Goal: Use online tool/utility

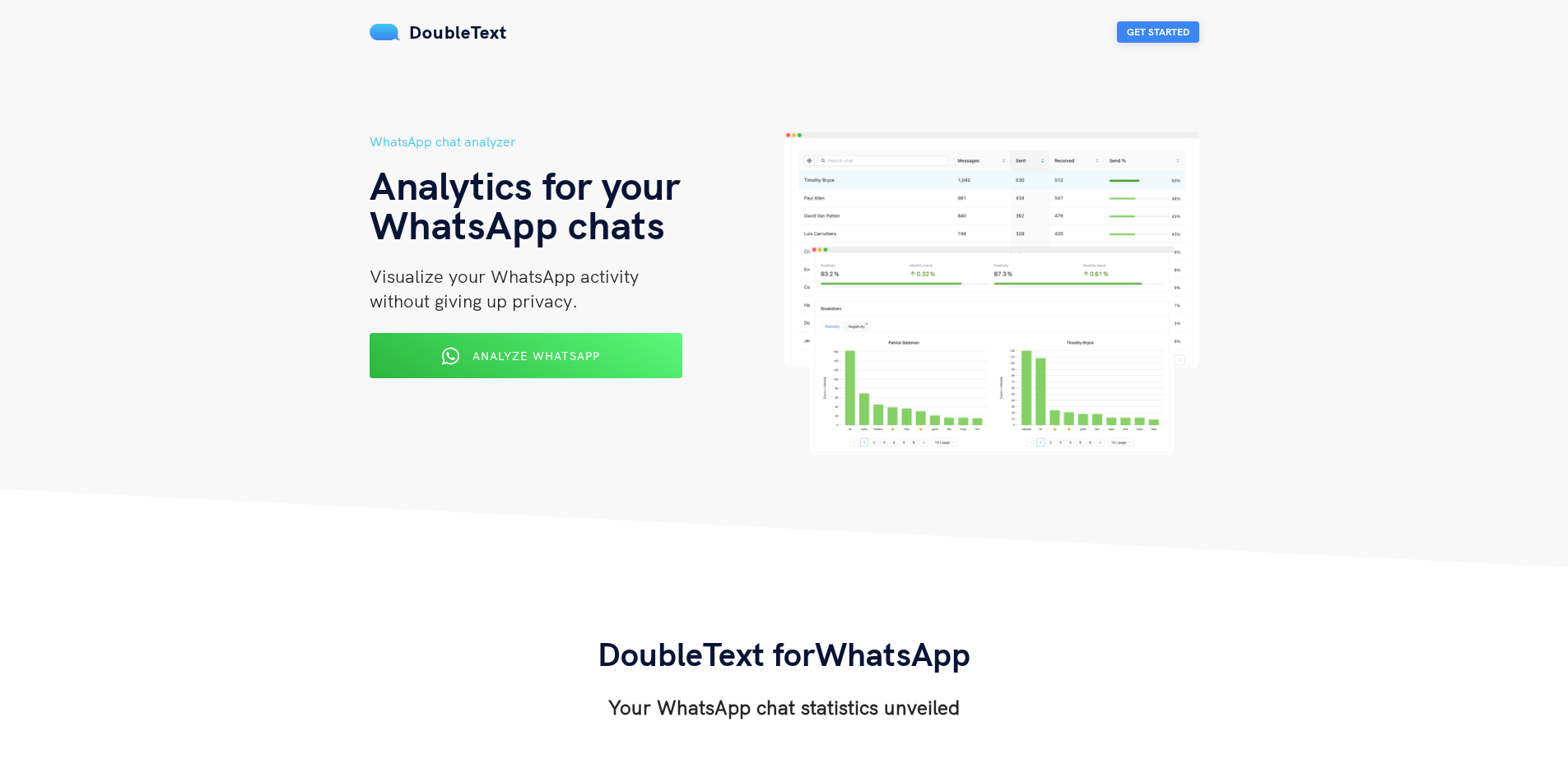
click at [1147, 40] on button "Get Started" at bounding box center [1158, 31] width 83 height 21
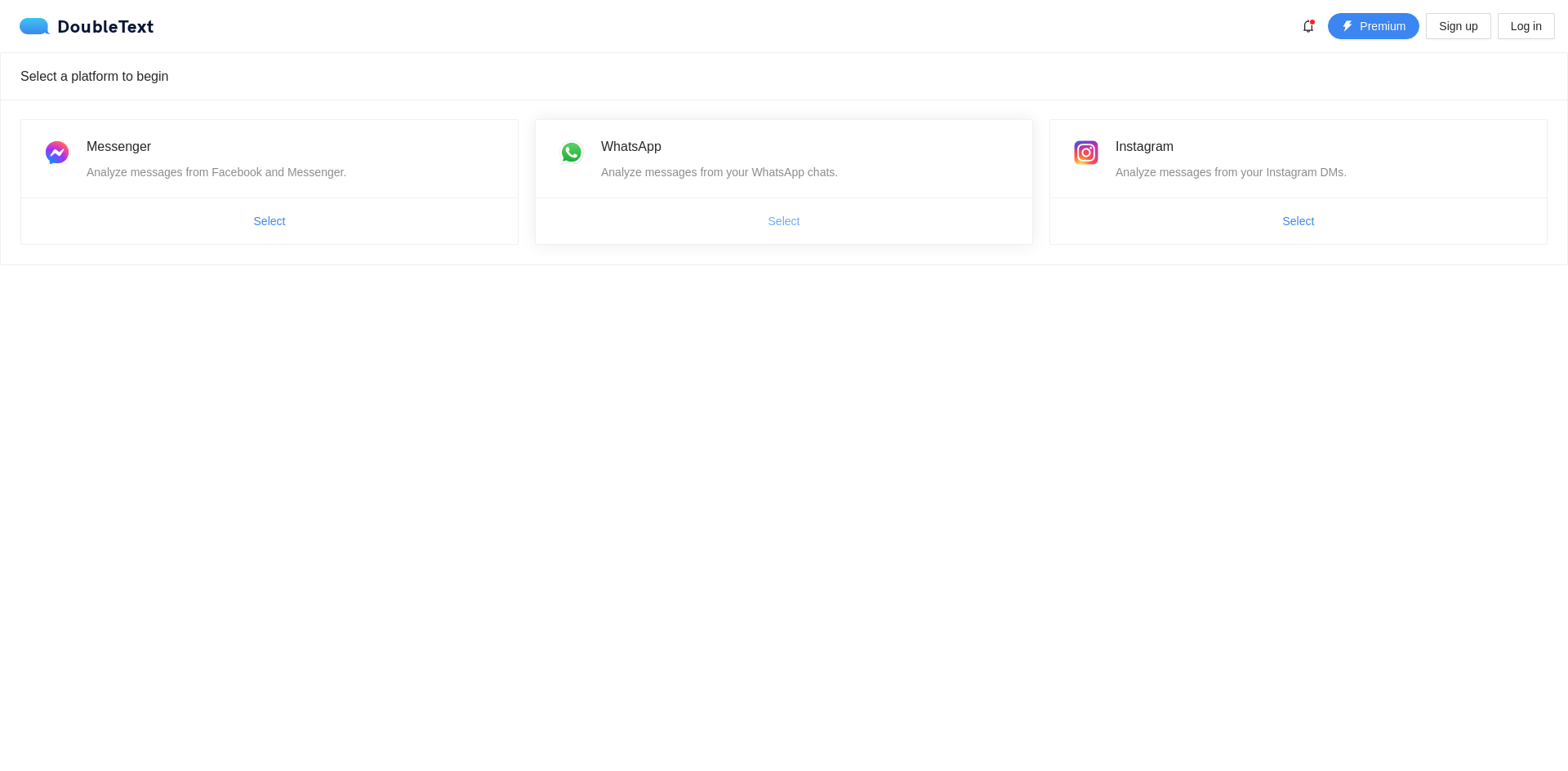
click at [764, 216] on button "Select" at bounding box center [784, 221] width 58 height 26
